Goal: Information Seeking & Learning: Learn about a topic

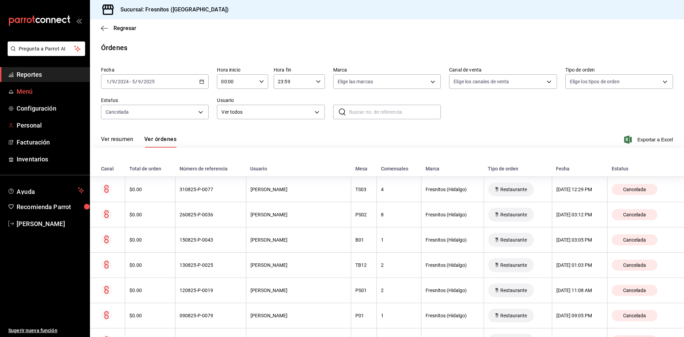
scroll to position [2451, 0]
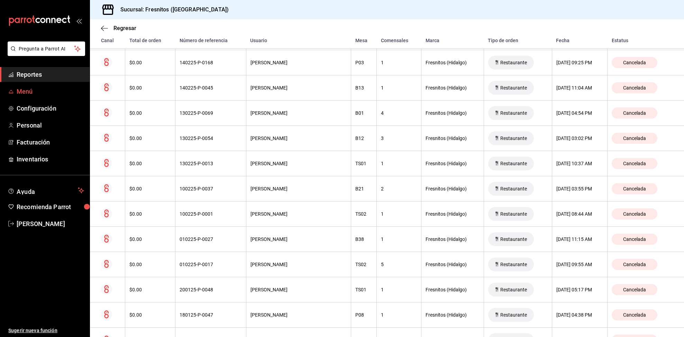
click at [21, 90] on span "Menú" at bounding box center [50, 91] width 67 height 9
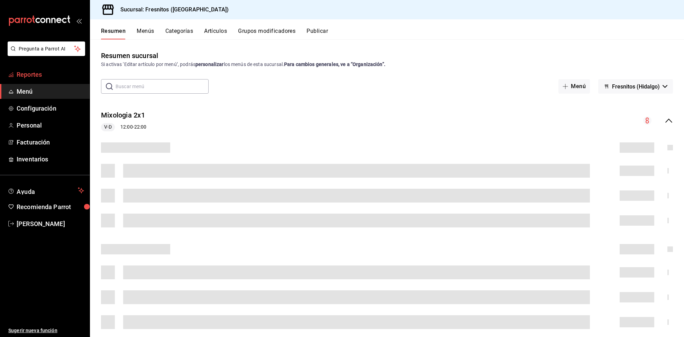
click at [25, 74] on span "Reportes" at bounding box center [50, 74] width 67 height 9
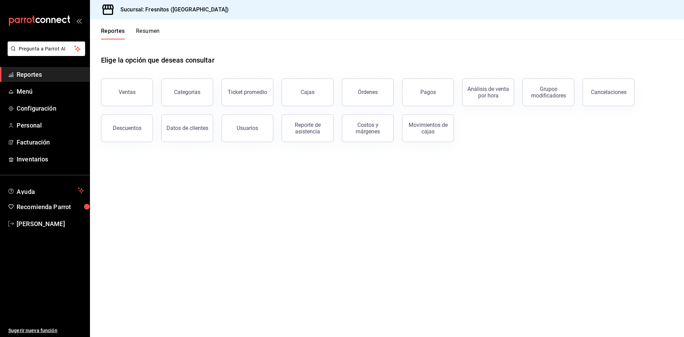
click at [116, 87] on button "Ventas" at bounding box center [127, 93] width 52 height 28
click at [116, 87] on html "Pregunta a Parrot AI Reportes Menú Configuración Personal Facturación Inventari…" at bounding box center [342, 168] width 684 height 337
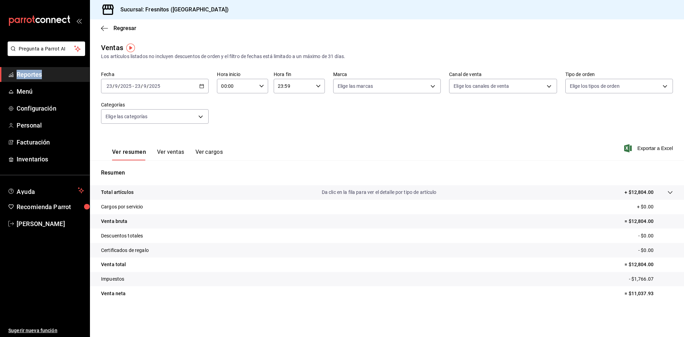
click at [202, 85] on icon "button" at bounding box center [201, 86] width 5 height 5
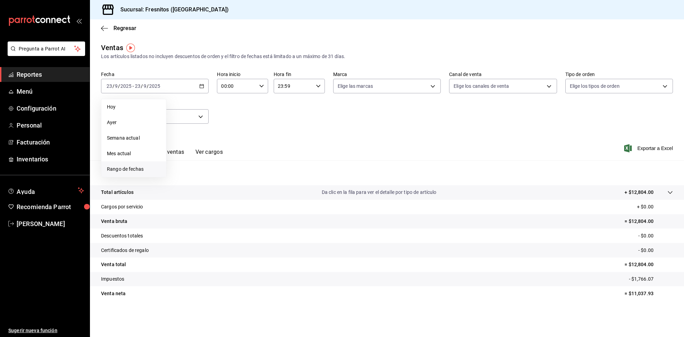
click at [139, 169] on span "Rango de fechas" at bounding box center [134, 169] width 54 height 7
click at [233, 146] on button "12" at bounding box center [230, 147] width 12 height 12
click at [197, 179] on button "23" at bounding box center [193, 178] width 12 height 12
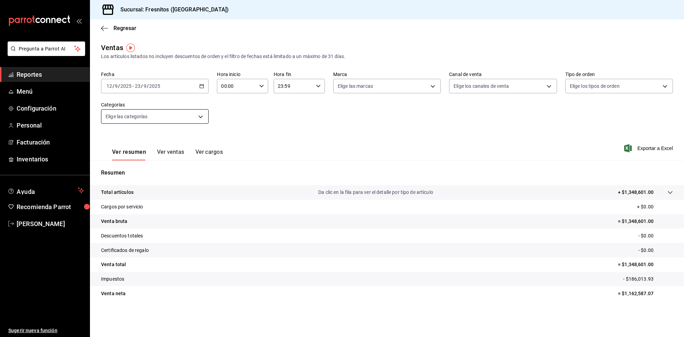
click at [192, 120] on body "Pregunta a Parrot AI Reportes Menú Configuración Personal Facturación Inventari…" at bounding box center [342, 168] width 684 height 337
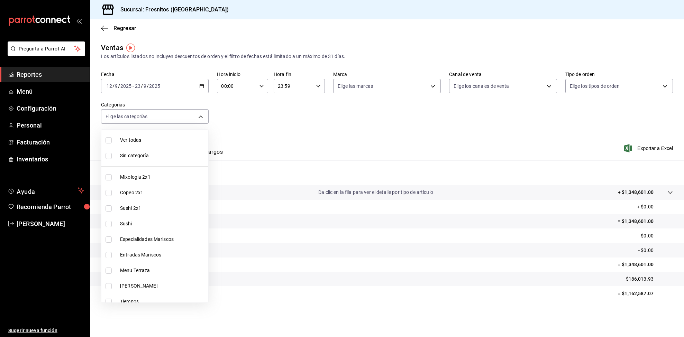
click at [108, 180] on input "checkbox" at bounding box center [109, 177] width 6 height 6
checkbox input "true"
type input "7d100b0d-2c83-4aba-9ad4-2314331440d9"
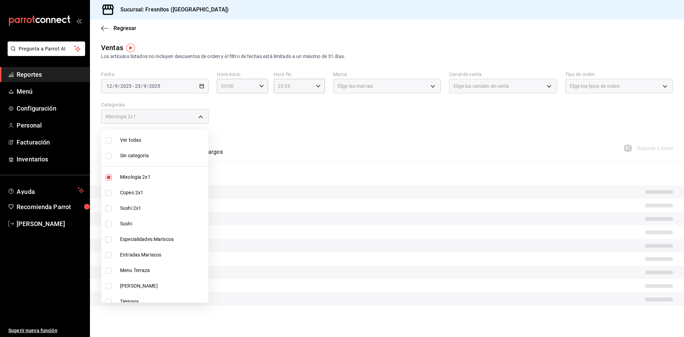
click at [109, 193] on input "checkbox" at bounding box center [109, 193] width 6 height 6
checkbox input "true"
type input "7d100b0d-2c83-4aba-9ad4-2314331440d9,aa9f6460-d446-4816-9026-2ee33e945084"
drag, startPoint x: 106, startPoint y: 210, endPoint x: 109, endPoint y: 214, distance: 5.5
click at [107, 210] on input "checkbox" at bounding box center [109, 209] width 6 height 6
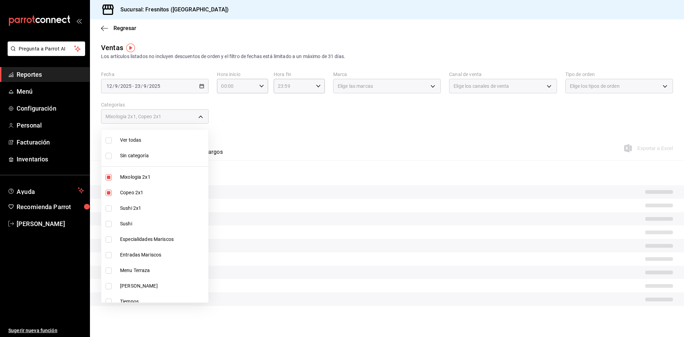
checkbox input "true"
type input "7d100b0d-2c83-4aba-9ad4-2314331440d9,aa9f6460-d446-4816-9026-2ee33e945084,dcc95…"
click at [106, 207] on input "checkbox" at bounding box center [109, 209] width 6 height 6
checkbox input "false"
type input "7d100b0d-2c83-4aba-9ad4-2314331440d9,aa9f6460-d446-4816-9026-2ee33e945084"
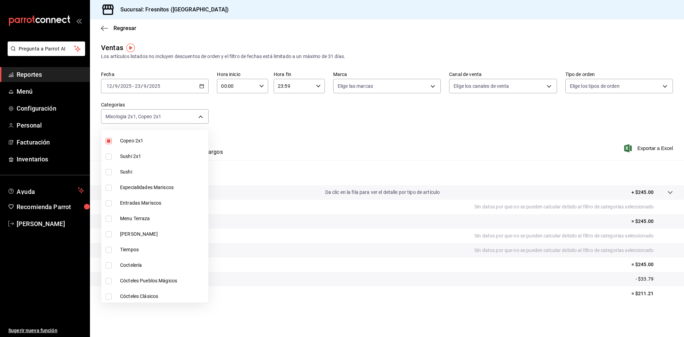
scroll to position [104, 0]
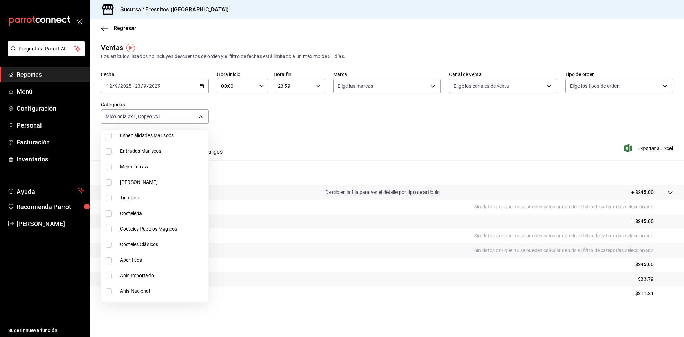
click at [108, 214] on input "checkbox" at bounding box center [109, 214] width 6 height 6
checkbox input "true"
type input "7d100b0d-2c83-4aba-9ad4-2314331440d9,aa9f6460-d446-4816-9026-2ee33e945084,40917…"
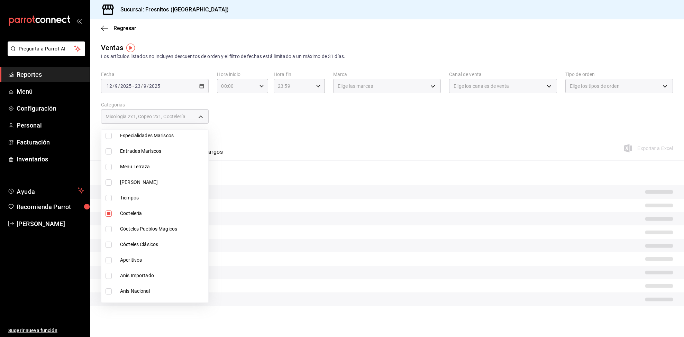
click at [108, 230] on input "checkbox" at bounding box center [109, 229] width 6 height 6
drag, startPoint x: 108, startPoint y: 230, endPoint x: 111, endPoint y: 246, distance: 16.9
click at [108, 230] on input "checkbox" at bounding box center [109, 229] width 6 height 6
checkbox input "false"
type input "7d100b0d-2c83-4aba-9ad4-2314331440d9,aa9f6460-d446-4816-9026-2ee33e945084,40917…"
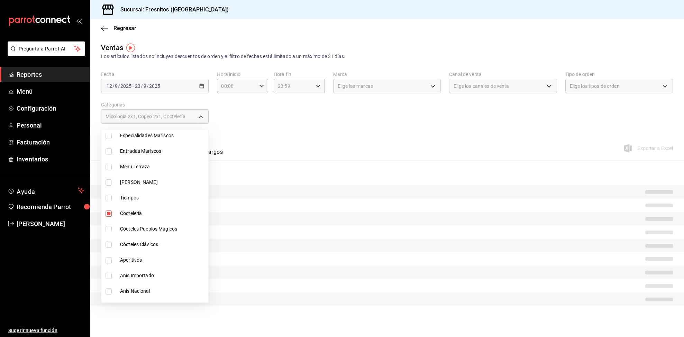
click at [109, 245] on input "checkbox" at bounding box center [109, 245] width 6 height 6
checkbox input "true"
type input "7d100b0d-2c83-4aba-9ad4-2314331440d9,aa9f6460-d446-4816-9026-2ee33e945084,40917…"
click at [108, 228] on input "checkbox" at bounding box center [109, 229] width 6 height 6
checkbox input "true"
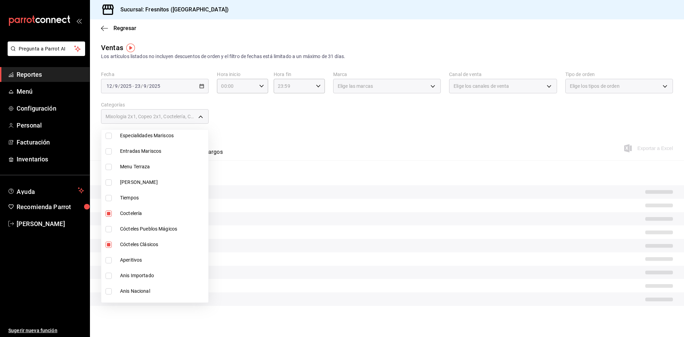
type input "7d100b0d-2c83-4aba-9ad4-2314331440d9,aa9f6460-d446-4816-9026-2ee33e945084,40917…"
click at [109, 258] on input "checkbox" at bounding box center [109, 260] width 6 height 6
checkbox input "true"
type input "7d100b0d-2c83-4aba-9ad4-2314331440d9,aa9f6460-d446-4816-9026-2ee33e945084,40917…"
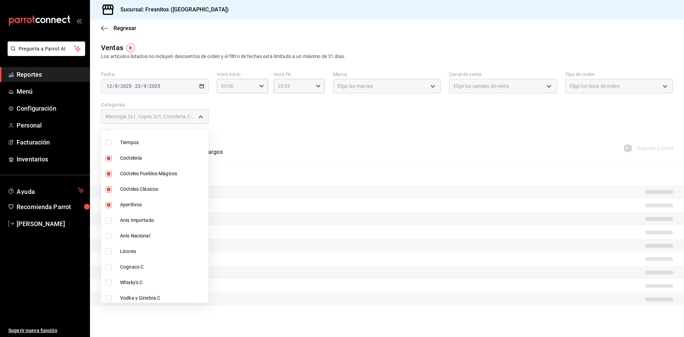
scroll to position [208, 0]
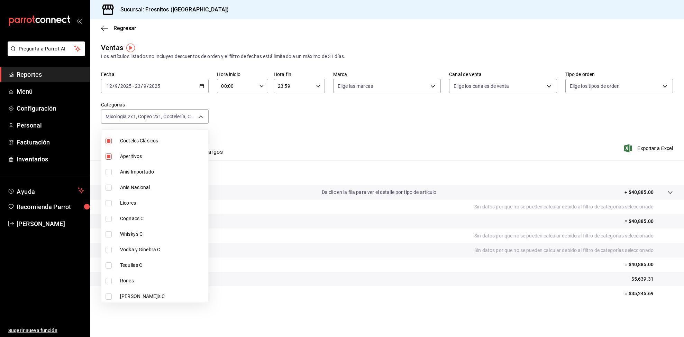
click at [110, 205] on input "checkbox" at bounding box center [109, 203] width 6 height 6
checkbox input "true"
type input "7d100b0d-2c83-4aba-9ad4-2314331440d9,aa9f6460-d446-4816-9026-2ee33e945084,40917…"
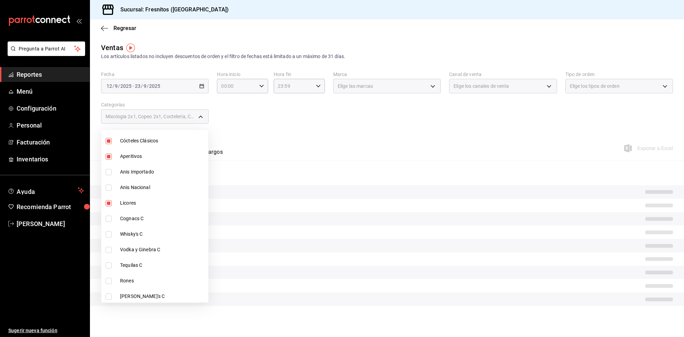
click at [112, 221] on label at bounding box center [110, 219] width 9 height 6
click at [112, 221] on input "checkbox" at bounding box center [109, 219] width 6 height 6
checkbox input "false"
type input "7d100b0d-2c83-4aba-9ad4-2314331440d9,aa9f6460-d446-4816-9026-2ee33e945084,40917…"
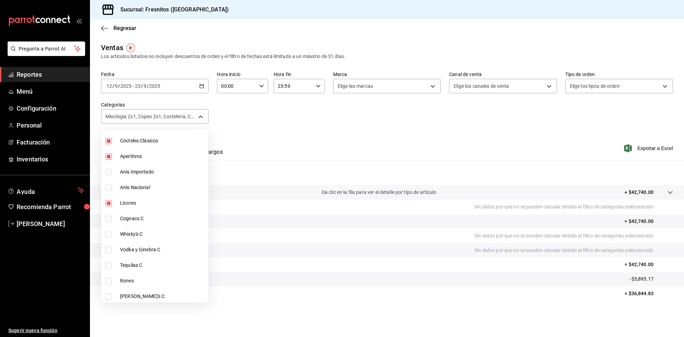
click at [108, 221] on input "checkbox" at bounding box center [109, 219] width 6 height 6
checkbox input "true"
type input "7d100b0d-2c83-4aba-9ad4-2314331440d9,aa9f6460-d446-4816-9026-2ee33e945084,40917…"
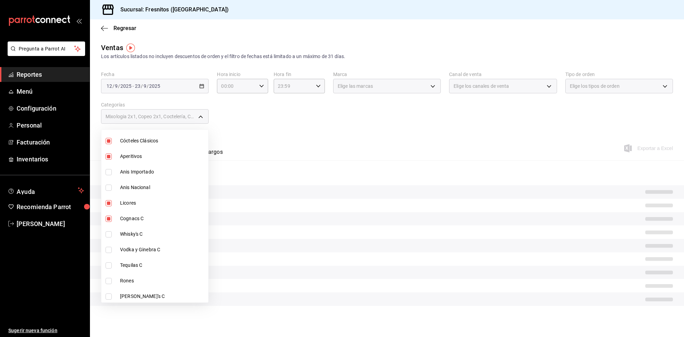
click at [108, 234] on input "checkbox" at bounding box center [109, 234] width 6 height 6
checkbox input "true"
type input "7d100b0d-2c83-4aba-9ad4-2314331440d9,aa9f6460-d446-4816-9026-2ee33e945084,40917…"
click at [109, 248] on input "checkbox" at bounding box center [109, 250] width 6 height 6
checkbox input "true"
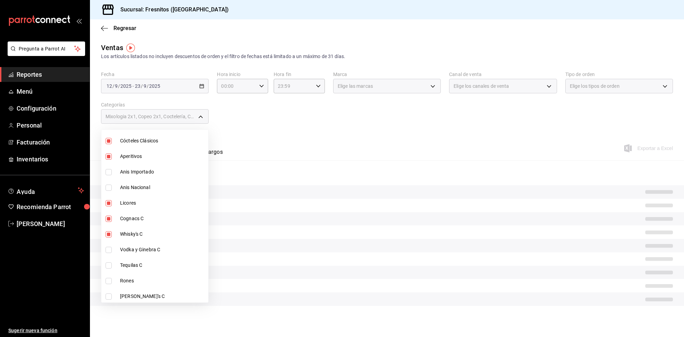
type input "7d100b0d-2c83-4aba-9ad4-2314331440d9,aa9f6460-d446-4816-9026-2ee33e945084,40917…"
click at [111, 264] on input "checkbox" at bounding box center [109, 266] width 6 height 6
checkbox input "true"
type input "7d100b0d-2c83-4aba-9ad4-2314331440d9,aa9f6460-d446-4816-9026-2ee33e945084,40917…"
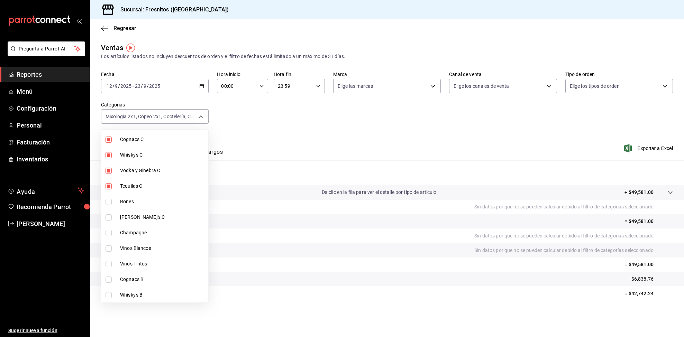
scroll to position [311, 0]
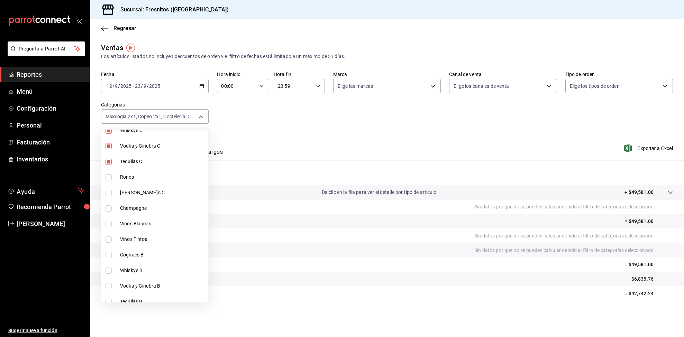
click at [106, 177] on input "checkbox" at bounding box center [109, 177] width 6 height 6
checkbox input "true"
type input "7d100b0d-2c83-4aba-9ad4-2314331440d9,aa9f6460-d446-4816-9026-2ee33e945084,40917…"
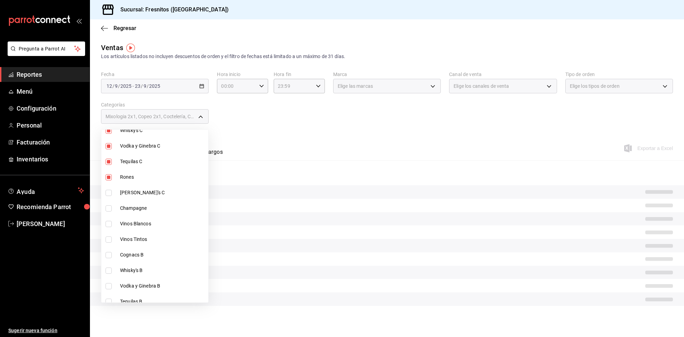
click at [108, 191] on input "checkbox" at bounding box center [109, 193] width 6 height 6
checkbox input "true"
type input "7d100b0d-2c83-4aba-9ad4-2314331440d9,aa9f6460-d446-4816-9026-2ee33e945084,40917…"
click at [111, 211] on input "checkbox" at bounding box center [109, 209] width 6 height 6
checkbox input "true"
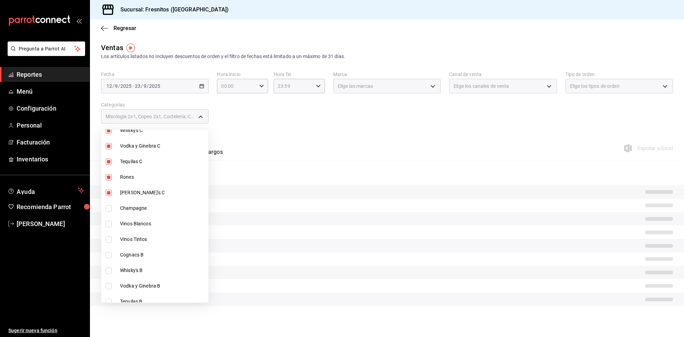
type input "7d100b0d-2c83-4aba-9ad4-2314331440d9,aa9f6460-d446-4816-9026-2ee33e945084,40917…"
click at [108, 225] on input "checkbox" at bounding box center [109, 224] width 6 height 6
checkbox input "true"
type input "7d100b0d-2c83-4aba-9ad4-2314331440d9,aa9f6460-d446-4816-9026-2ee33e945084,40917…"
click at [109, 241] on input "checkbox" at bounding box center [109, 240] width 6 height 6
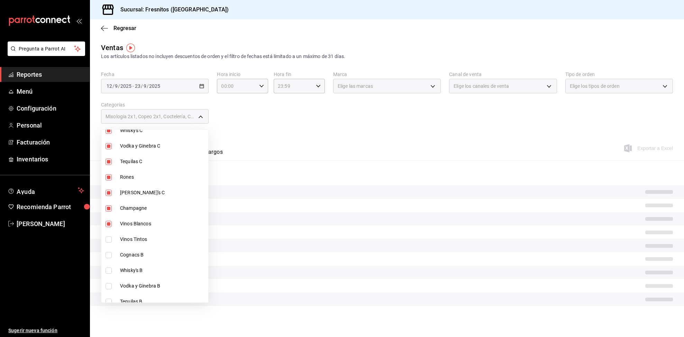
checkbox input "true"
type input "7d100b0d-2c83-4aba-9ad4-2314331440d9,aa9f6460-d446-4816-9026-2ee33e945084,40917…"
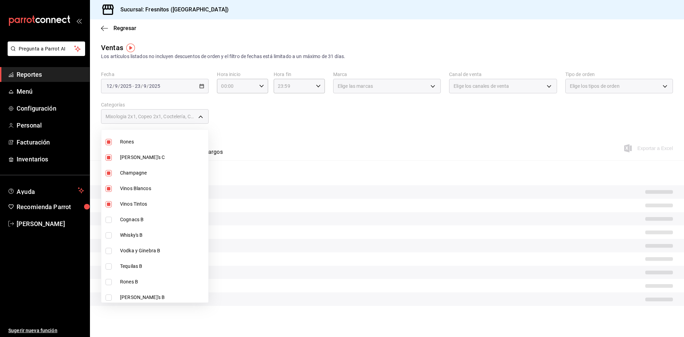
scroll to position [363, 0]
click at [111, 202] on input "checkbox" at bounding box center [109, 203] width 6 height 6
checkbox input "true"
type input "7d100b0d-2c83-4aba-9ad4-2314331440d9,aa9f6460-d446-4816-9026-2ee33e945084,40917…"
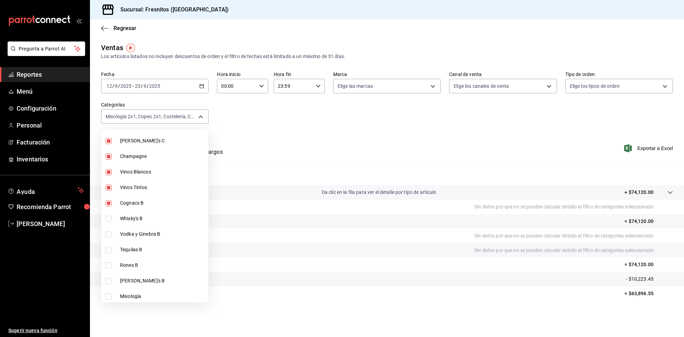
click at [109, 219] on input "checkbox" at bounding box center [109, 219] width 6 height 6
checkbox input "true"
type input "7d100b0d-2c83-4aba-9ad4-2314331440d9,aa9f6460-d446-4816-9026-2ee33e945084,40917…"
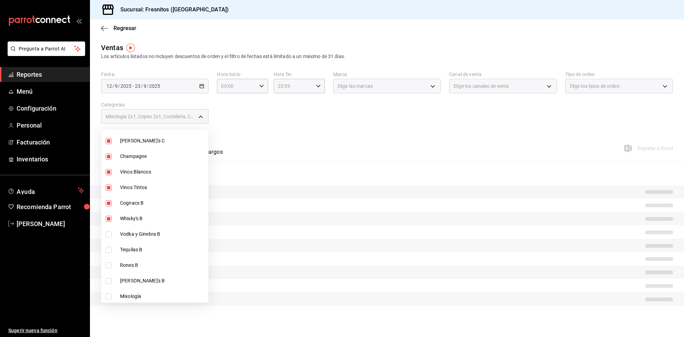
click at [110, 236] on input "checkbox" at bounding box center [109, 234] width 6 height 6
checkbox input "true"
type input "7d100b0d-2c83-4aba-9ad4-2314331440d9,aa9f6460-d446-4816-9026-2ee33e945084,40917…"
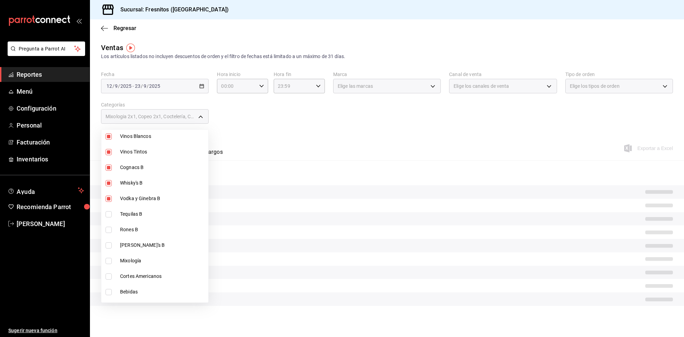
scroll to position [415, 0]
click at [109, 198] on input "checkbox" at bounding box center [109, 198] width 6 height 6
checkbox input "true"
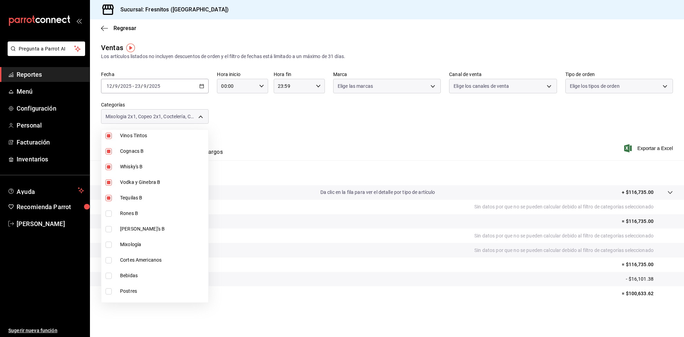
type input "7d100b0d-2c83-4aba-9ad4-2314331440d9,aa9f6460-d446-4816-9026-2ee33e945084,40917…"
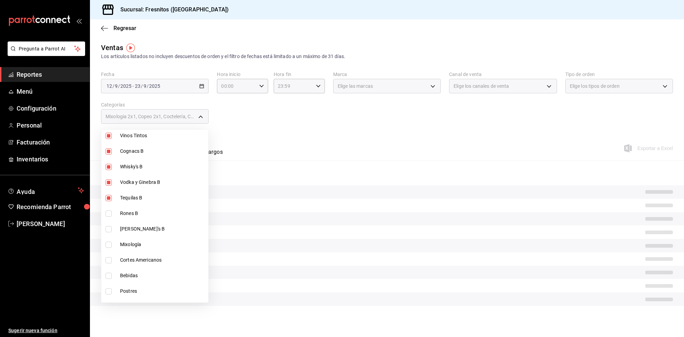
click at [112, 215] on label at bounding box center [110, 214] width 9 height 6
click at [112, 215] on input "checkbox" at bounding box center [109, 214] width 6 height 6
checkbox input "false"
type input "7d100b0d-2c83-4aba-9ad4-2314331440d9,aa9f6460-d446-4816-9026-2ee33e945084,40917…"
click at [110, 227] on input "checkbox" at bounding box center [109, 229] width 6 height 6
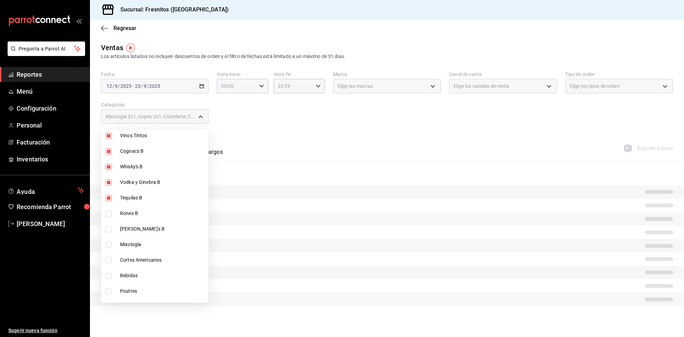
checkbox input "true"
type input "7d100b0d-2c83-4aba-9ad4-2314331440d9,aa9f6460-d446-4816-9026-2ee33e945084,40917…"
click at [107, 211] on input "checkbox" at bounding box center [109, 214] width 6 height 6
checkbox input "true"
type input "7d100b0d-2c83-4aba-9ad4-2314331440d9,aa9f6460-d446-4816-9026-2ee33e945084,40917…"
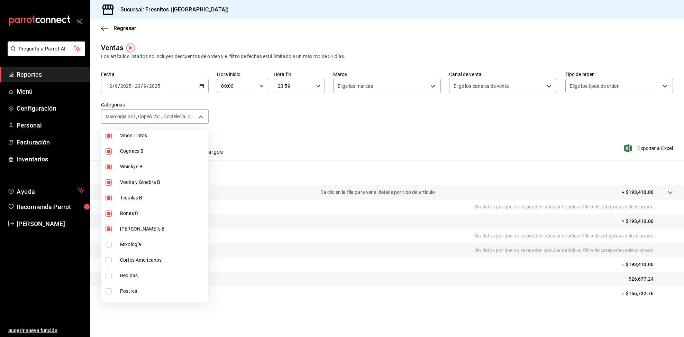
click at [110, 244] on input "checkbox" at bounding box center [109, 245] width 6 height 6
checkbox input "true"
type input "7d100b0d-2c83-4aba-9ad4-2314331440d9,aa9f6460-d446-4816-9026-2ee33e945084,40917…"
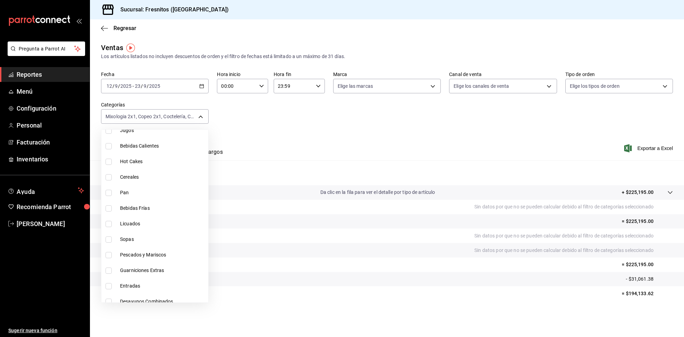
scroll to position [644, 0]
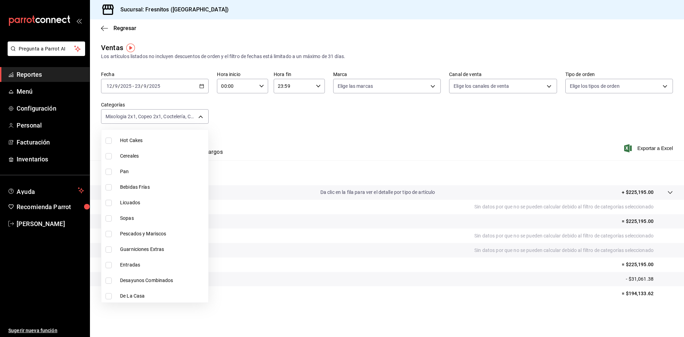
click at [270, 132] on div at bounding box center [342, 168] width 684 height 337
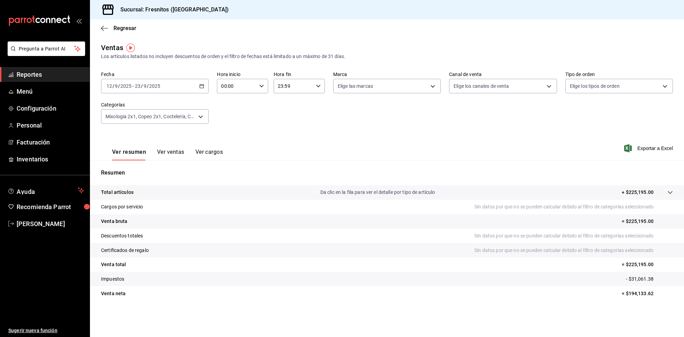
drag, startPoint x: 170, startPoint y: 154, endPoint x: 253, endPoint y: 137, distance: 84.7
click at [170, 154] on button "Ver ventas" at bounding box center [170, 155] width 27 height 12
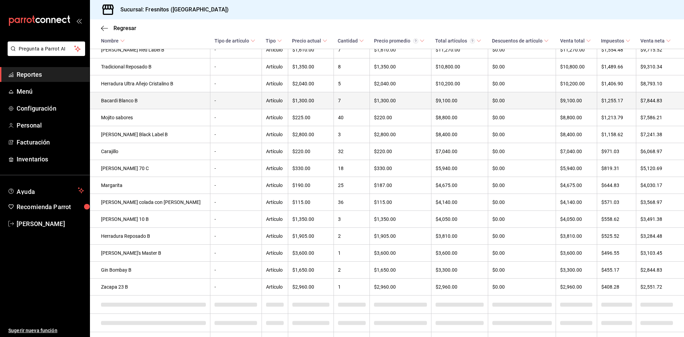
scroll to position [259, 0]
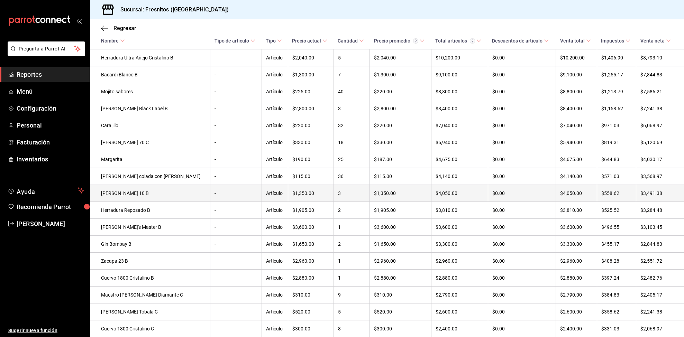
drag, startPoint x: 368, startPoint y: 186, endPoint x: 228, endPoint y: 191, distance: 140.9
click at [228, 191] on td "-" at bounding box center [235, 193] width 51 height 17
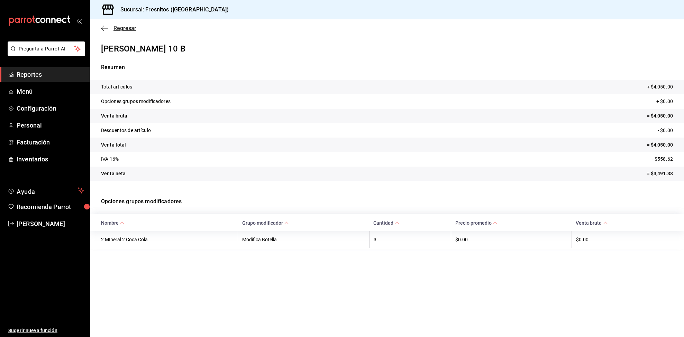
click at [124, 30] on span "Regresar" at bounding box center [124, 28] width 23 height 7
click at [103, 25] on icon "button" at bounding box center [104, 28] width 7 height 6
click at [117, 26] on span "Regresar" at bounding box center [124, 28] width 23 height 7
click at [101, 25] on button "Regresar" at bounding box center [118, 28] width 35 height 7
click at [319, 2] on div "Sucursal: Fresnitos ([GEOGRAPHIC_DATA])" at bounding box center [387, 9] width 594 height 19
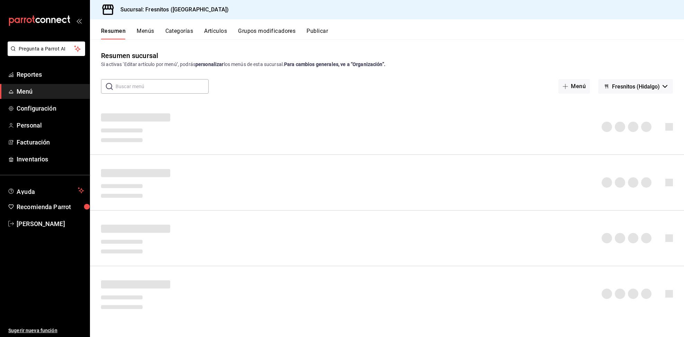
click at [21, 91] on span "Menú" at bounding box center [50, 91] width 67 height 9
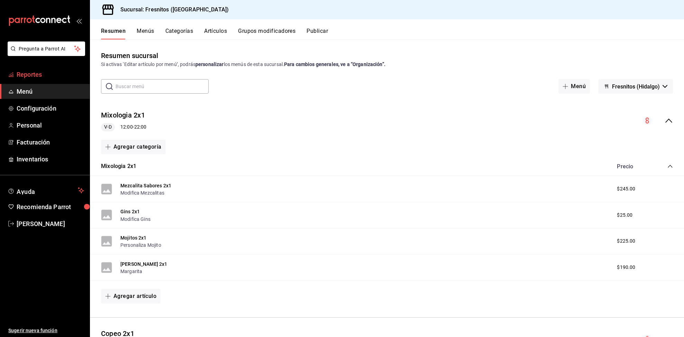
click at [33, 78] on span "Reportes" at bounding box center [50, 74] width 67 height 9
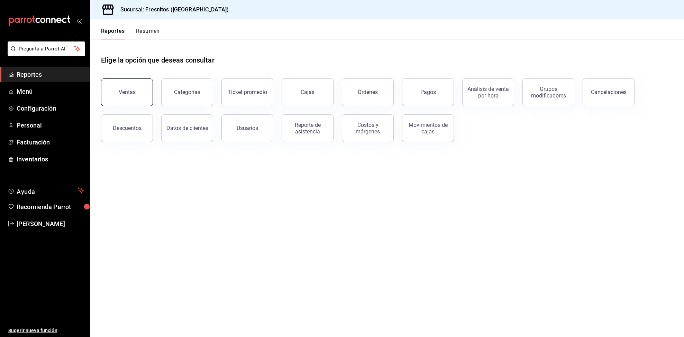
click at [125, 90] on div "Ventas" at bounding box center [127, 92] width 17 height 7
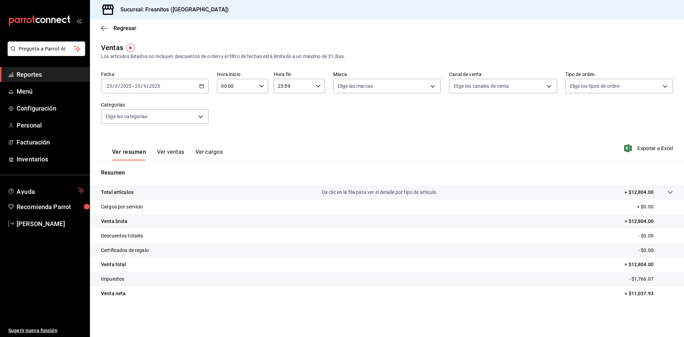
click at [199, 84] on icon "button" at bounding box center [201, 86] width 5 height 5
click at [128, 169] on span "Rango de fechas" at bounding box center [134, 169] width 54 height 7
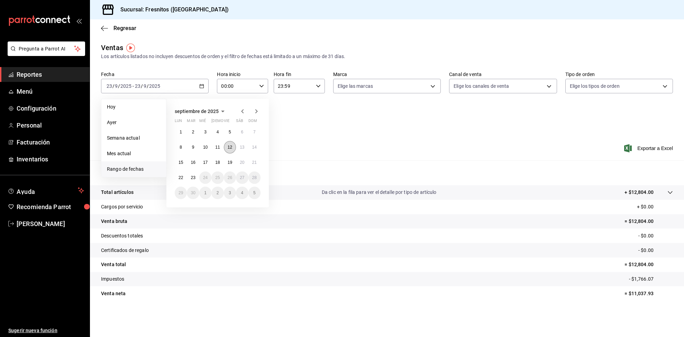
click at [228, 146] on button "12" at bounding box center [230, 147] width 12 height 12
click at [194, 179] on abbr "23" at bounding box center [193, 177] width 4 height 5
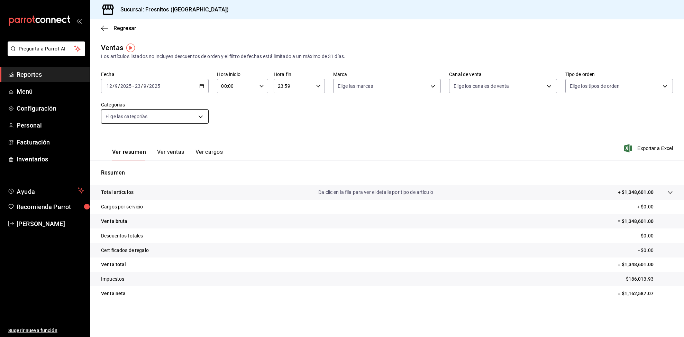
click at [192, 119] on body "Pregunta a Parrot AI Reportes Menú Configuración Personal Facturación Inventari…" at bounding box center [342, 168] width 684 height 337
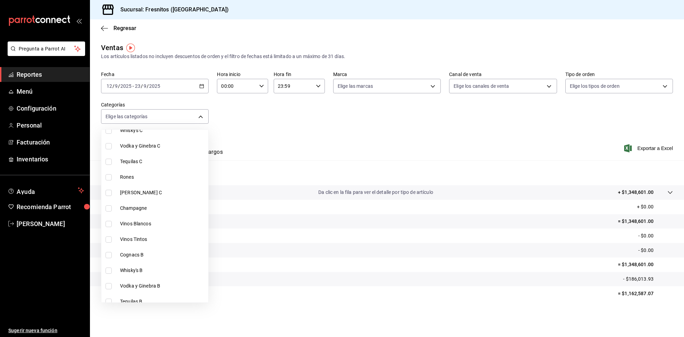
scroll to position [363, 0]
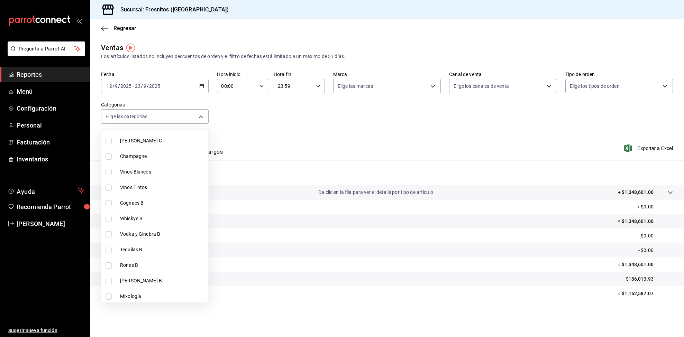
click at [110, 250] on input "checkbox" at bounding box center [109, 250] width 6 height 6
checkbox input "true"
type input "59738f76-ae1d-4643-b097-3bc434d793f6"
click at [324, 133] on div at bounding box center [342, 168] width 684 height 337
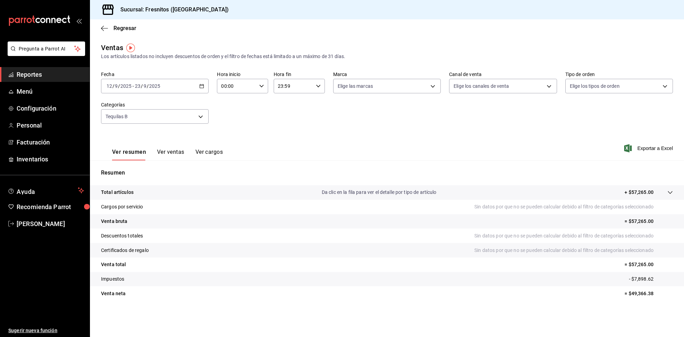
click at [173, 153] on button "Ver ventas" at bounding box center [170, 155] width 27 height 12
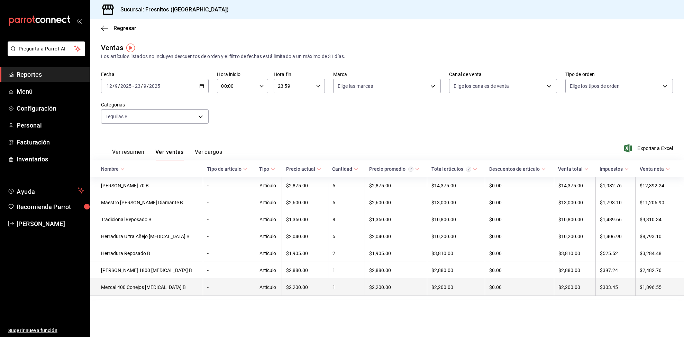
click at [135, 293] on td "Mezcal 400 Conejos [MEDICAL_DATA] B" at bounding box center [146, 287] width 113 height 17
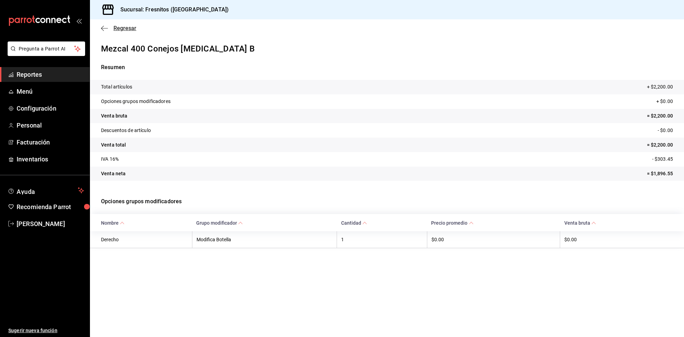
click at [113, 31] on span "Regresar" at bounding box center [124, 28] width 23 height 7
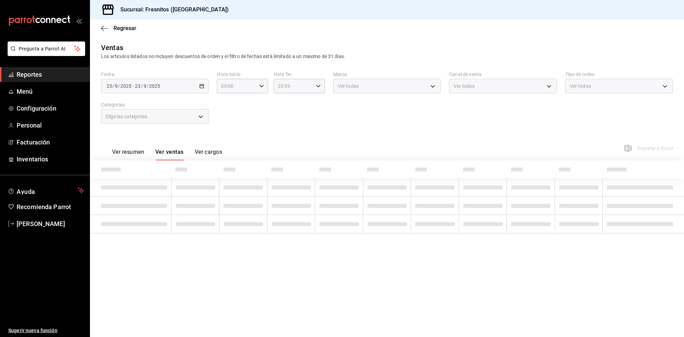
type input "59738f76-ae1d-4643-b097-3bc434d793f6"
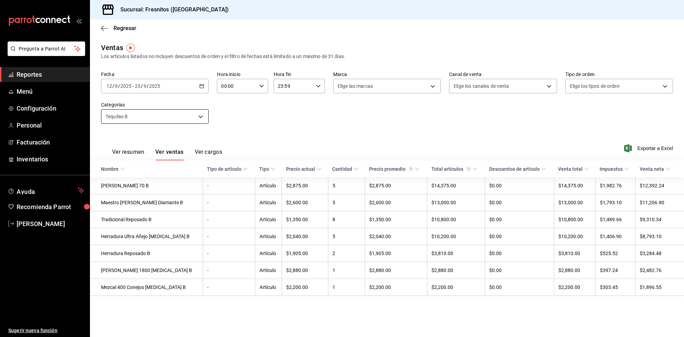
click at [195, 115] on body "Pregunta a Parrot AI Reportes Menú Configuración Personal Facturación Inventari…" at bounding box center [342, 168] width 684 height 337
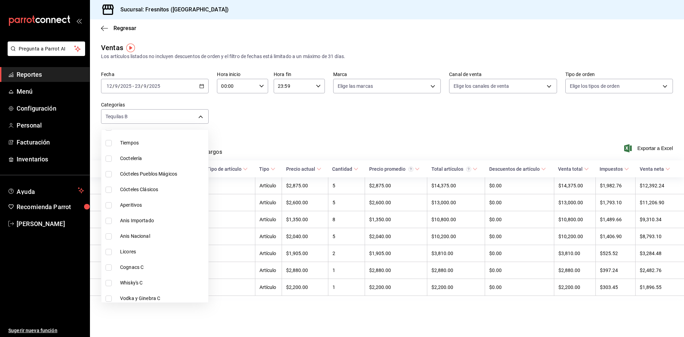
scroll to position [208, 0]
click at [109, 202] on input "checkbox" at bounding box center [109, 203] width 6 height 6
checkbox input "true"
type input "59738f76-ae1d-4643-b097-3bc434d793f6,452a4dec-b636-42df-b93b-a007e63bf948"
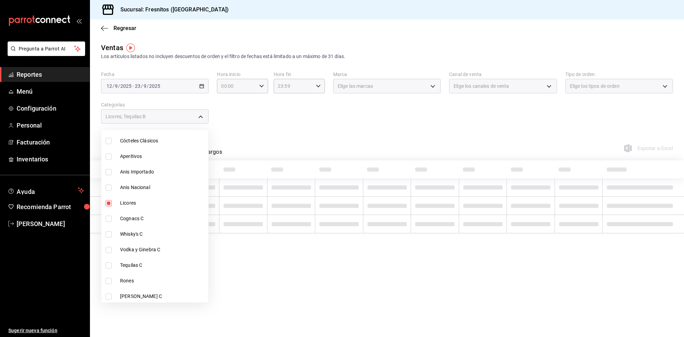
click at [111, 217] on input "checkbox" at bounding box center [109, 219] width 6 height 6
checkbox input "true"
type input "59738f76-ae1d-4643-b097-3bc434d793f6,452a4dec-b636-42df-b93b-a007e63bf948,68acd…"
click at [108, 234] on input "checkbox" at bounding box center [109, 234] width 6 height 6
checkbox input "true"
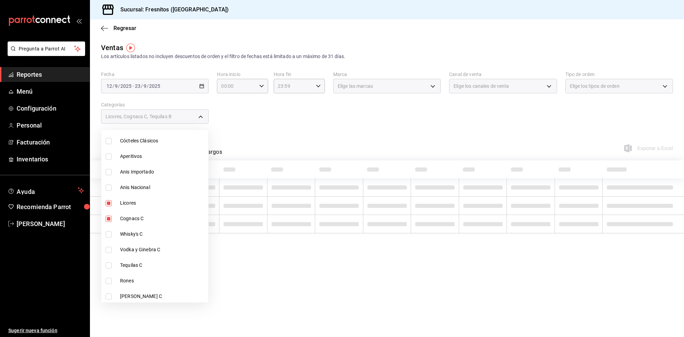
type input "59738f76-ae1d-4643-b097-3bc434d793f6,452a4dec-b636-42df-b93b-a007e63bf948,68acd…"
click at [110, 249] on input "checkbox" at bounding box center [109, 250] width 6 height 6
checkbox input "true"
type input "59738f76-ae1d-4643-b097-3bc434d793f6,452a4dec-b636-42df-b93b-a007e63bf948,68acd…"
click at [106, 266] on input "checkbox" at bounding box center [109, 266] width 6 height 6
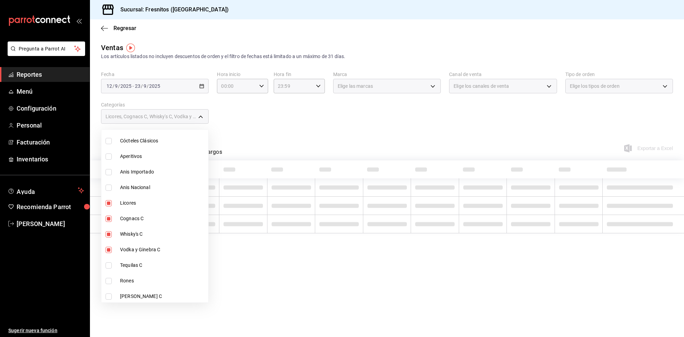
checkbox input "true"
type input "59738f76-ae1d-4643-b097-3bc434d793f6,452a4dec-b636-42df-b93b-a007e63bf948,68acd…"
click at [110, 282] on input "checkbox" at bounding box center [109, 281] width 6 height 6
checkbox input "true"
type input "59738f76-ae1d-4643-b097-3bc434d793f6,452a4dec-b636-42df-b93b-a007e63bf948,68acd…"
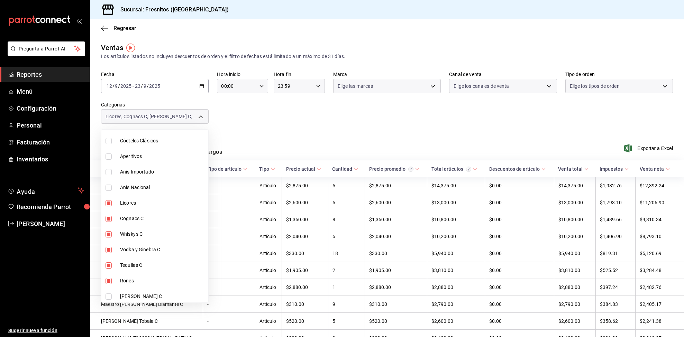
scroll to position [259, 0]
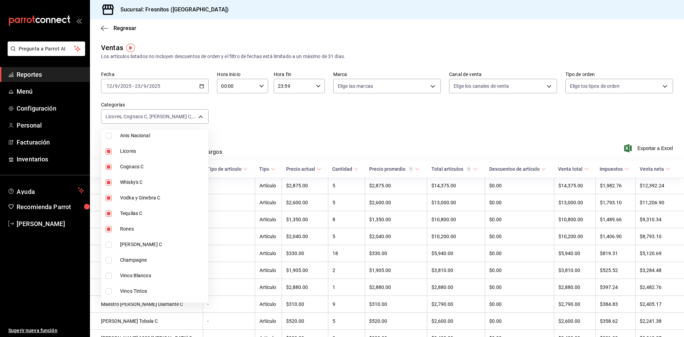
click at [110, 246] on input "checkbox" at bounding box center [109, 245] width 6 height 6
checkbox input "true"
type input "59738f76-ae1d-4643-b097-3bc434d793f6,452a4dec-b636-42df-b93b-a007e63bf948,68acd…"
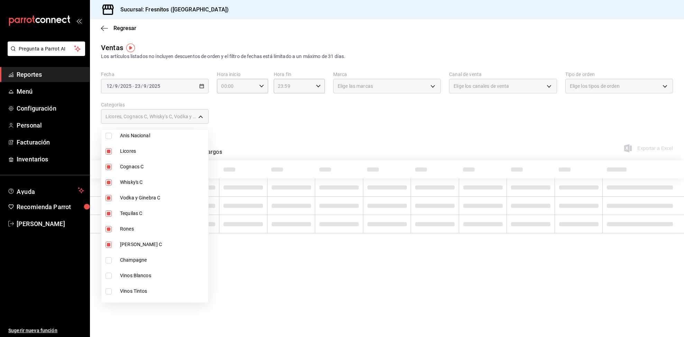
click at [106, 259] on input "checkbox" at bounding box center [109, 260] width 6 height 6
checkbox input "true"
type input "59738f76-ae1d-4643-b097-3bc434d793f6,452a4dec-b636-42df-b93b-a007e63bf948,68acd…"
click at [109, 276] on input "checkbox" at bounding box center [109, 276] width 6 height 6
checkbox input "true"
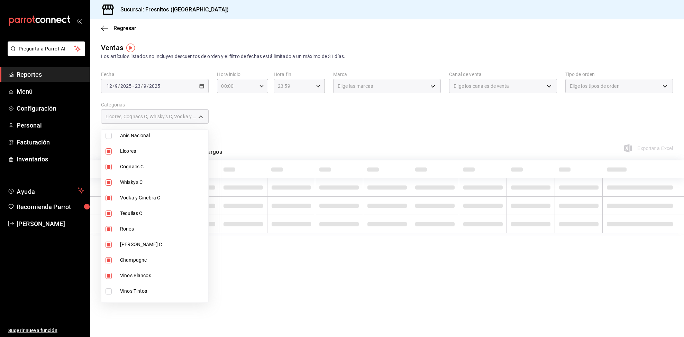
click at [109, 288] on li "Vinos Tintos" at bounding box center [154, 292] width 107 height 16
type input "59738f76-ae1d-4643-b097-3bc434d793f6,452a4dec-b636-42df-b93b-a007e63bf948,68acd…"
checkbox input "true"
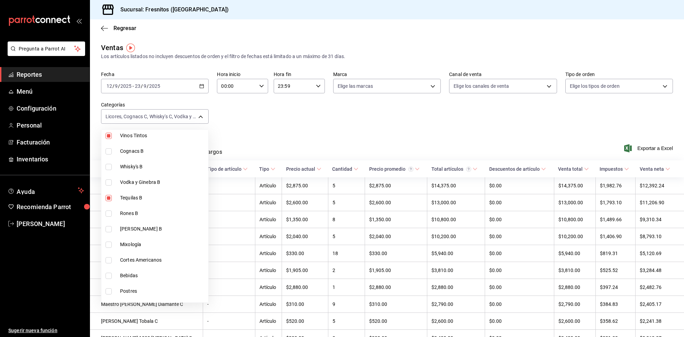
drag, startPoint x: 110, startPoint y: 148, endPoint x: 104, endPoint y: 159, distance: 12.2
click at [109, 148] on input "checkbox" at bounding box center [109, 151] width 6 height 6
checkbox input "true"
type input "59738f76-ae1d-4643-b097-3bc434d793f6,452a4dec-b636-42df-b93b-a007e63bf948,68acd…"
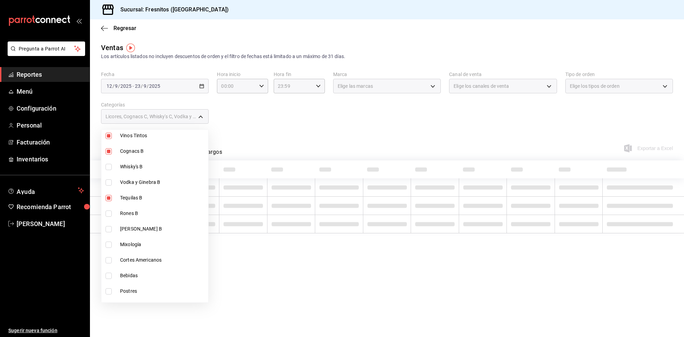
click at [108, 165] on input "checkbox" at bounding box center [109, 167] width 6 height 6
checkbox input "true"
type input "59738f76-ae1d-4643-b097-3bc434d793f6,452a4dec-b636-42df-b93b-a007e63bf948,68acd…"
click at [108, 183] on input "checkbox" at bounding box center [109, 183] width 6 height 6
checkbox input "true"
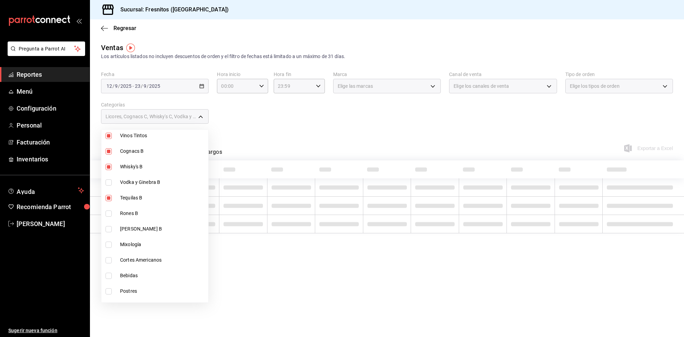
type input "59738f76-ae1d-4643-b097-3bc434d793f6,452a4dec-b636-42df-b93b-a007e63bf948,68acd…"
click at [111, 214] on input "checkbox" at bounding box center [109, 214] width 6 height 6
checkbox input "true"
type input "59738f76-ae1d-4643-b097-3bc434d793f6,452a4dec-b636-42df-b93b-a007e63bf948,68acd…"
click at [110, 230] on input "checkbox" at bounding box center [109, 229] width 6 height 6
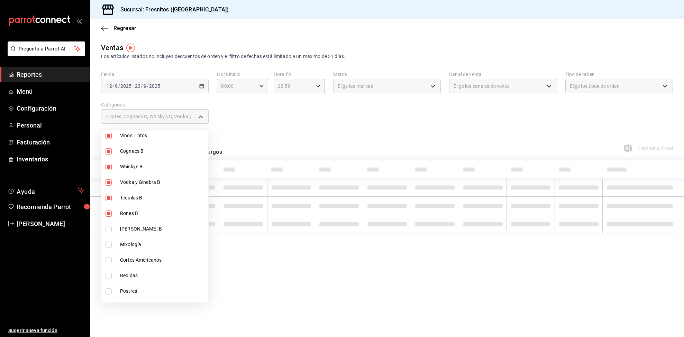
checkbox input "true"
type input "59738f76-ae1d-4643-b097-3bc434d793f6,452a4dec-b636-42df-b93b-a007e63bf948,68acd…"
click at [107, 244] on input "checkbox" at bounding box center [109, 245] width 6 height 6
checkbox input "true"
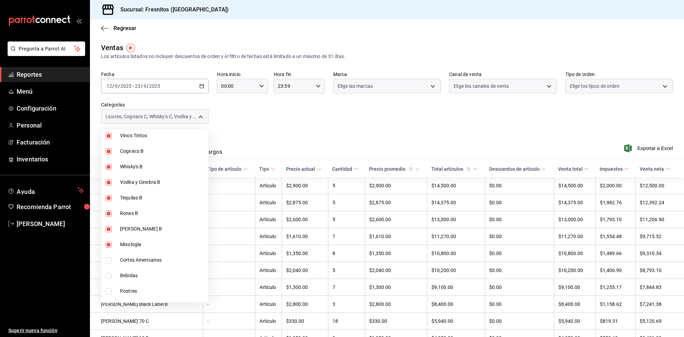
type input "59738f76-ae1d-4643-b097-3bc434d793f6,452a4dec-b636-42df-b93b-a007e63bf948,68acd…"
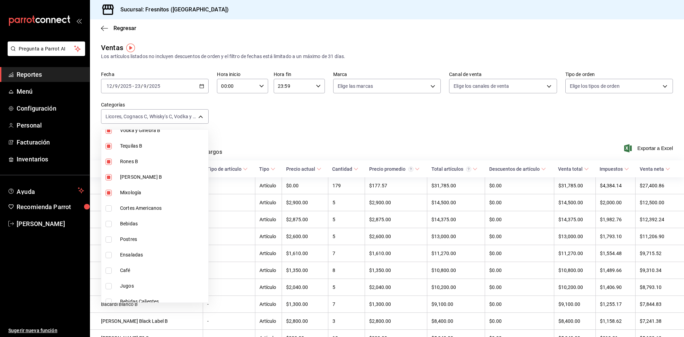
click at [109, 221] on input "checkbox" at bounding box center [109, 224] width 6 height 6
checkbox input "true"
type input "59738f76-ae1d-4643-b097-3bc434d793f6,452a4dec-b636-42df-b93b-a007e63bf948,68acd…"
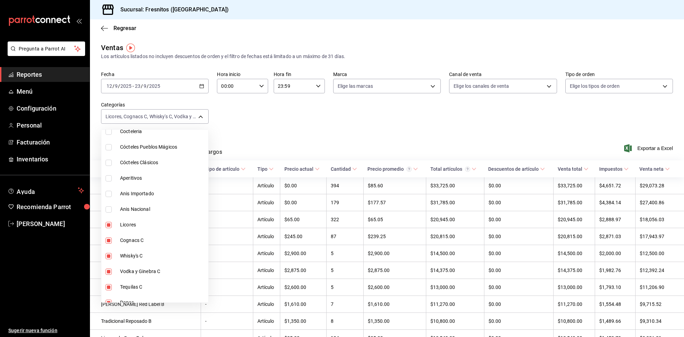
scroll to position [177, 0]
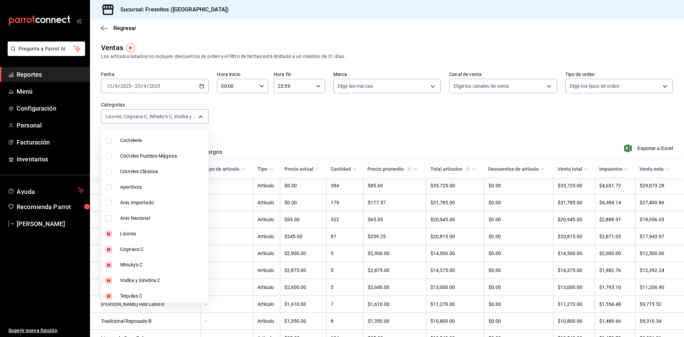
click at [110, 189] on input "checkbox" at bounding box center [109, 187] width 6 height 6
checkbox input "true"
type input "59738f76-ae1d-4643-b097-3bc434d793f6,452a4dec-b636-42df-b93b-a007e63bf948,68acd…"
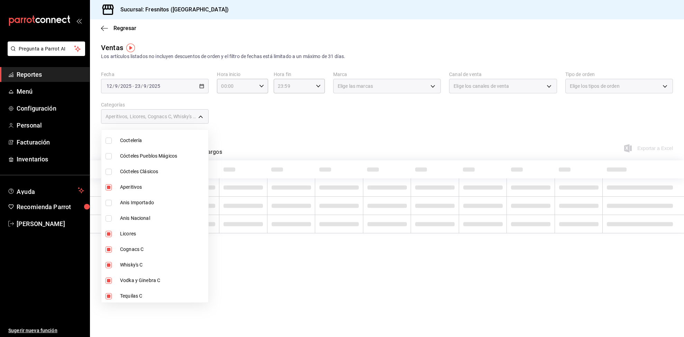
click at [108, 172] on input "checkbox" at bounding box center [109, 172] width 6 height 6
checkbox input "true"
type input "59738f76-ae1d-4643-b097-3bc434d793f6,452a4dec-b636-42df-b93b-a007e63bf948,68acd…"
click at [109, 200] on input "checkbox" at bounding box center [109, 203] width 6 height 6
checkbox input "true"
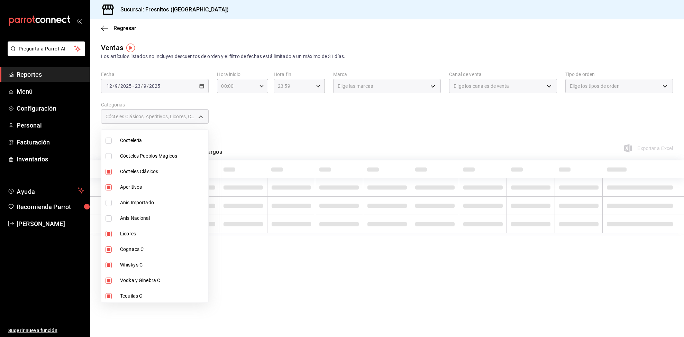
type input "59738f76-ae1d-4643-b097-3bc434d793f6,452a4dec-b636-42df-b93b-a007e63bf948,68acd…"
click at [107, 216] on input "checkbox" at bounding box center [109, 219] width 6 height 6
checkbox input "true"
type input "59738f76-ae1d-4643-b097-3bc434d793f6,452a4dec-b636-42df-b93b-a007e63bf948,68acd…"
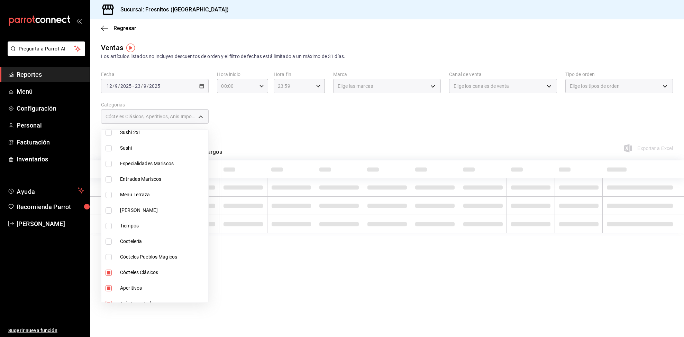
scroll to position [73, 0]
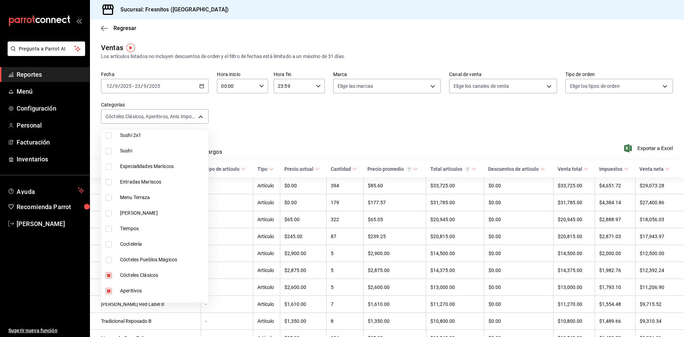
click at [109, 259] on input "checkbox" at bounding box center [109, 260] width 6 height 6
checkbox input "true"
type input "59738f76-ae1d-4643-b097-3bc434d793f6,452a4dec-b636-42df-b93b-a007e63bf948,68acd…"
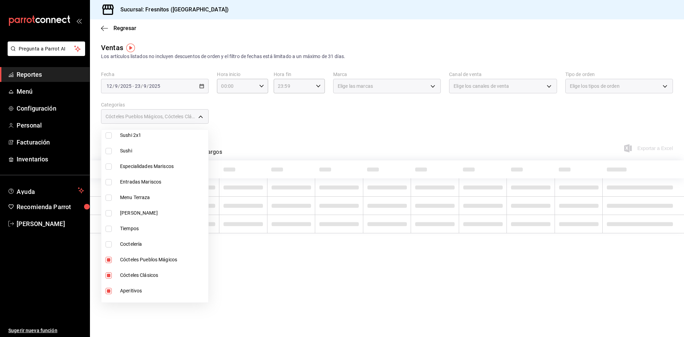
click at [109, 243] on input "checkbox" at bounding box center [109, 244] width 6 height 6
checkbox input "true"
type input "59738f76-ae1d-4643-b097-3bc434d793f6,452a4dec-b636-42df-b93b-a007e63bf948,68acd…"
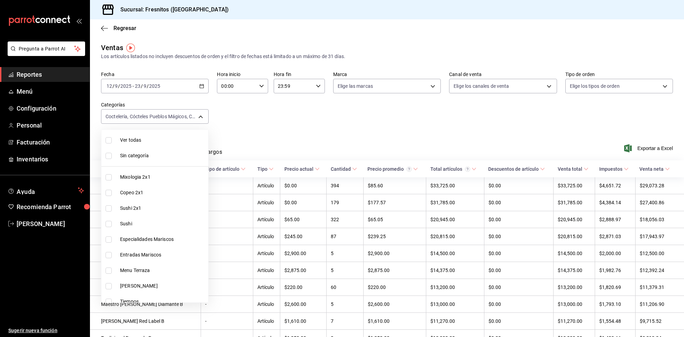
click at [109, 180] on input "checkbox" at bounding box center [109, 177] width 6 height 6
checkbox input "true"
type input "59738f76-ae1d-4643-b097-3bc434d793f6,452a4dec-b636-42df-b93b-a007e63bf948,68acd…"
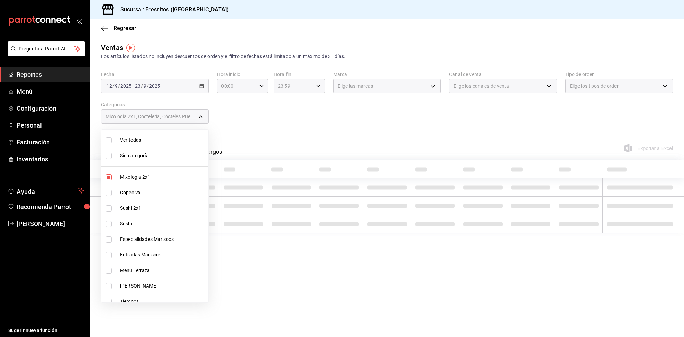
click at [108, 195] on input "checkbox" at bounding box center [109, 193] width 6 height 6
checkbox input "true"
type input "59738f76-ae1d-4643-b097-3bc434d793f6,452a4dec-b636-42df-b93b-a007e63bf948,68acd…"
click at [109, 210] on input "checkbox" at bounding box center [109, 209] width 6 height 6
checkbox input "true"
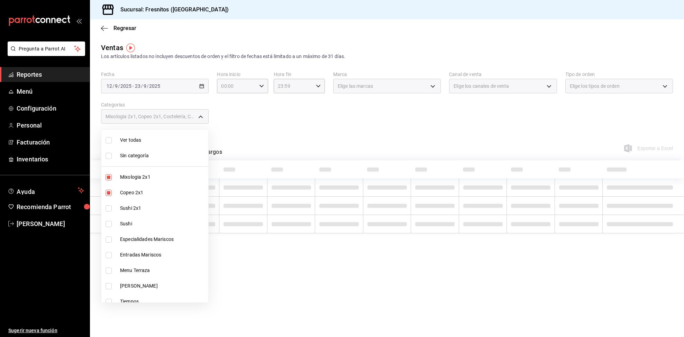
type input "59738f76-ae1d-4643-b097-3bc434d793f6,452a4dec-b636-42df-b93b-a007e63bf948,68acd…"
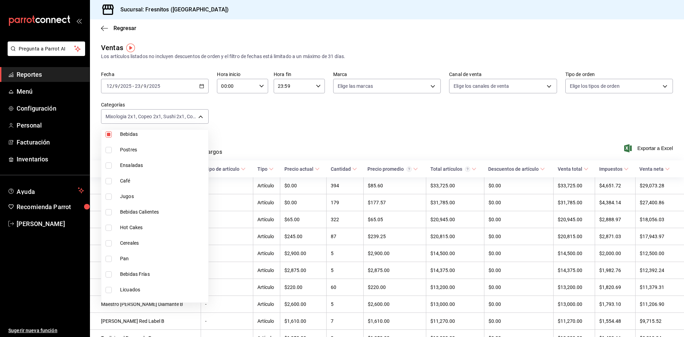
scroll to position [571, 0]
click at [110, 134] on input "checkbox" at bounding box center [109, 136] width 6 height 6
checkbox input "true"
type input "59738f76-ae1d-4643-b097-3bc434d793f6,452a4dec-b636-42df-b93b-a007e63bf948,68acd…"
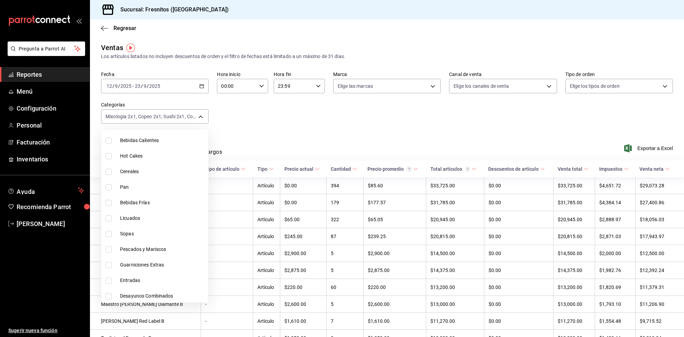
scroll to position [644, 0]
click at [238, 112] on div at bounding box center [342, 168] width 684 height 337
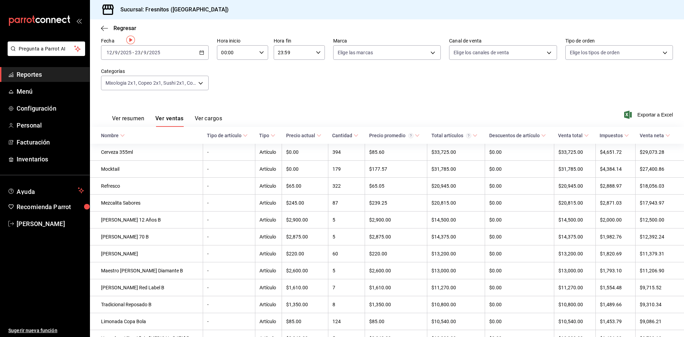
scroll to position [0, 0]
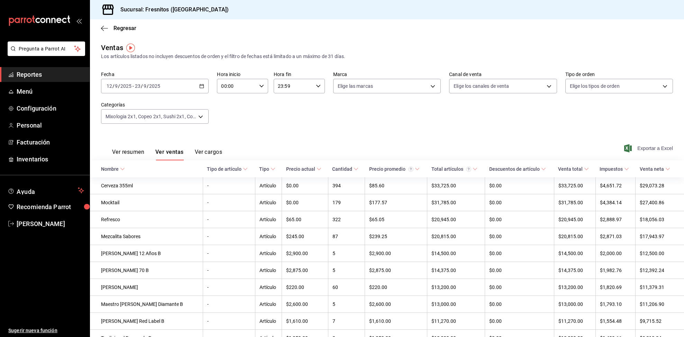
click at [656, 146] on span "Exportar a Excel" at bounding box center [649, 148] width 47 height 8
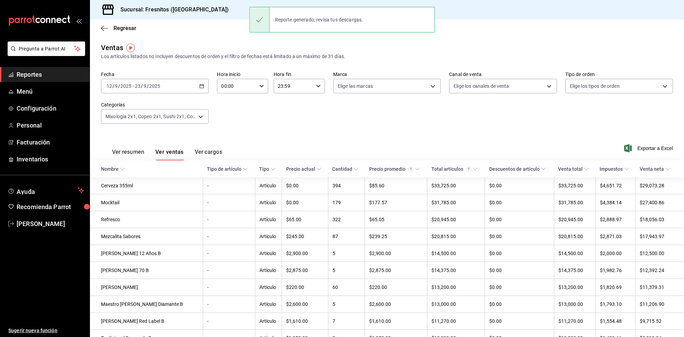
click at [280, 126] on div "Fecha [DATE] [DATE] - [DATE] [DATE] Hora inicio 00:00 Hora inicio Hora fin 23:5…" at bounding box center [387, 101] width 572 height 61
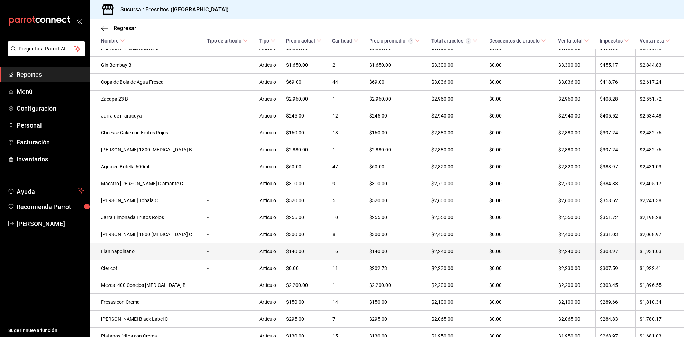
scroll to position [726, 0]
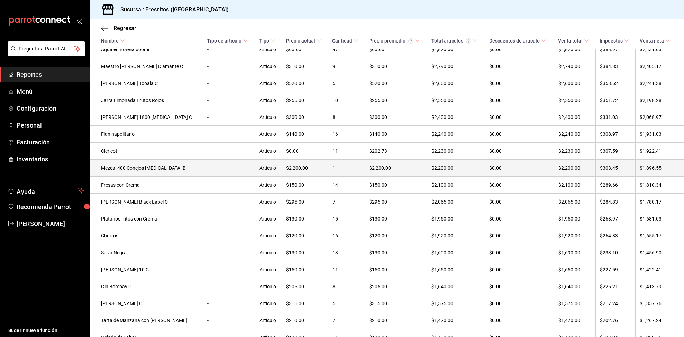
click at [161, 177] on td "Mezcal 400 Conejos [MEDICAL_DATA] B" at bounding box center [146, 168] width 113 height 17
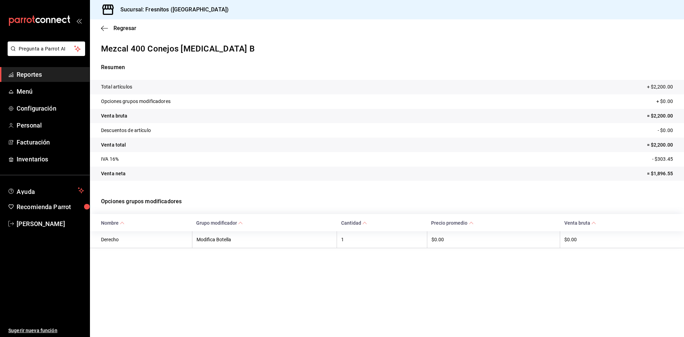
click at [226, 243] on th "Modifica Botella" at bounding box center [264, 239] width 145 height 17
click at [105, 238] on th "Derecho" at bounding box center [141, 239] width 102 height 17
click at [119, 27] on span "Regresar" at bounding box center [124, 28] width 23 height 7
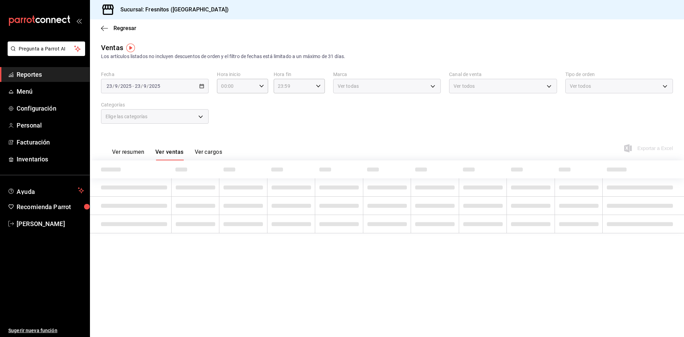
type input "59738f76-ae1d-4643-b097-3bc434d793f6,452a4dec-b636-42df-b93b-a007e63bf948,68acd…"
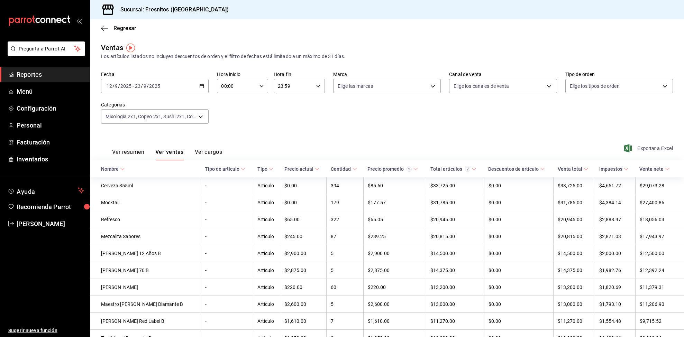
click at [640, 147] on span "Exportar a Excel" at bounding box center [649, 148] width 47 height 8
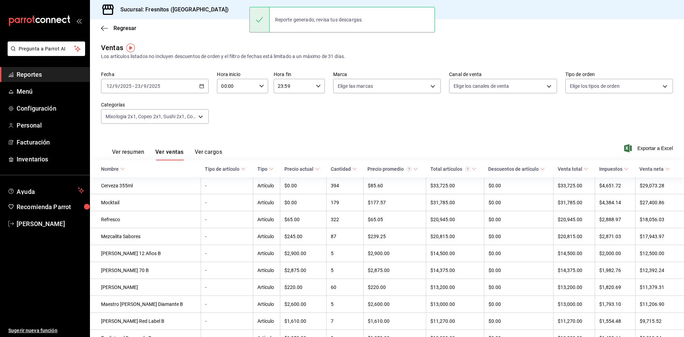
click at [37, 74] on span "Reportes" at bounding box center [50, 74] width 67 height 9
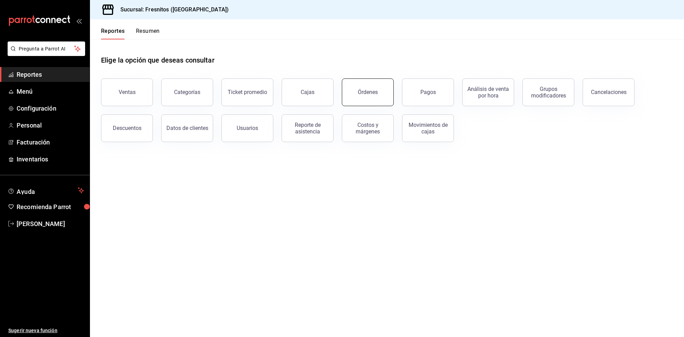
click at [371, 98] on button "Órdenes" at bounding box center [368, 93] width 52 height 28
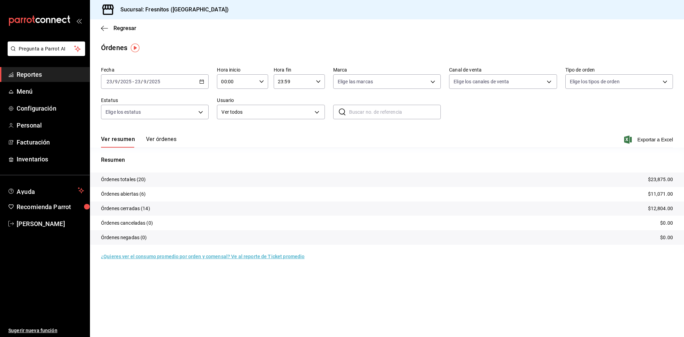
click at [205, 79] on div "[DATE] [DATE] - [DATE] [DATE]" at bounding box center [155, 81] width 108 height 15
click at [138, 177] on span "Rango de fechas" at bounding box center [134, 180] width 54 height 7
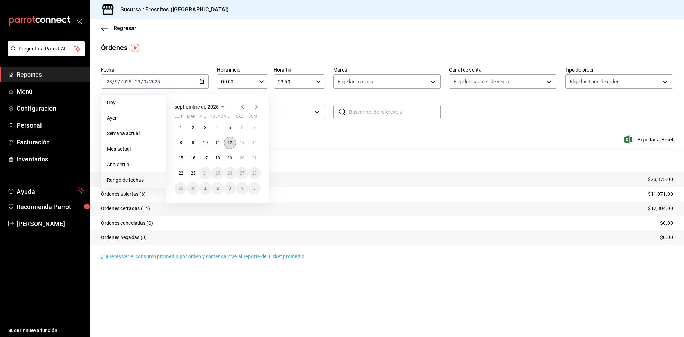
click at [228, 143] on abbr "12" at bounding box center [230, 142] width 4 height 5
click at [194, 173] on abbr "23" at bounding box center [193, 173] width 4 height 5
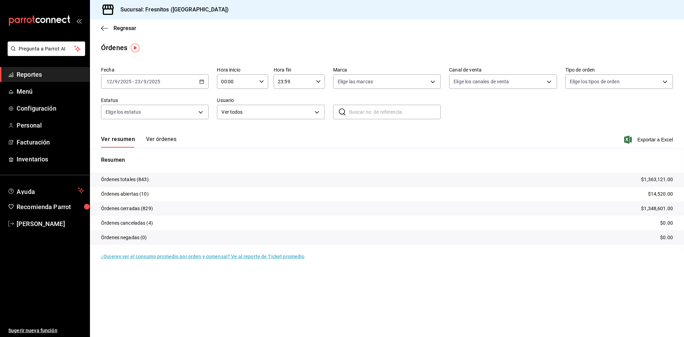
click at [172, 138] on button "Ver órdenes" at bounding box center [161, 142] width 30 height 12
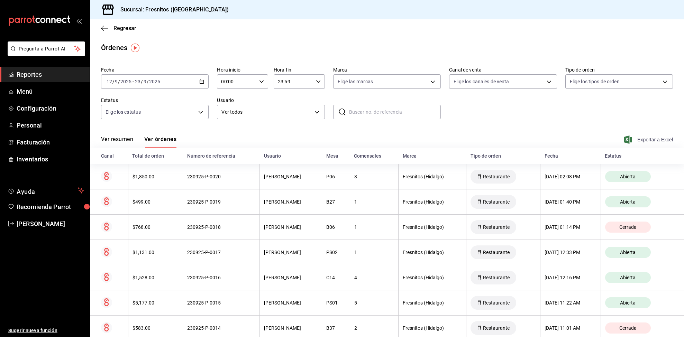
click at [660, 140] on span "Exportar a Excel" at bounding box center [649, 140] width 47 height 8
click at [50, 71] on span "Reportes" at bounding box center [50, 74] width 67 height 9
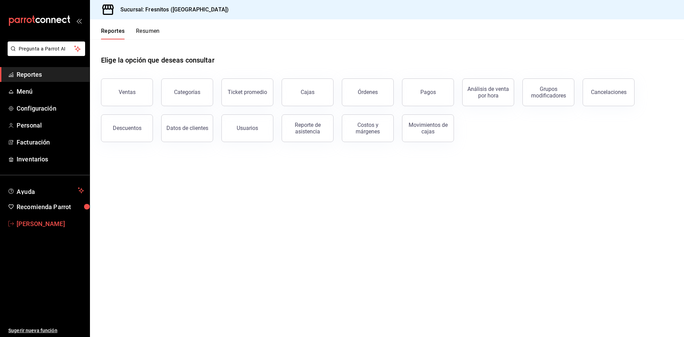
click at [39, 225] on span "[PERSON_NAME]" at bounding box center [50, 223] width 67 height 9
